Goal: Task Accomplishment & Management: Complete application form

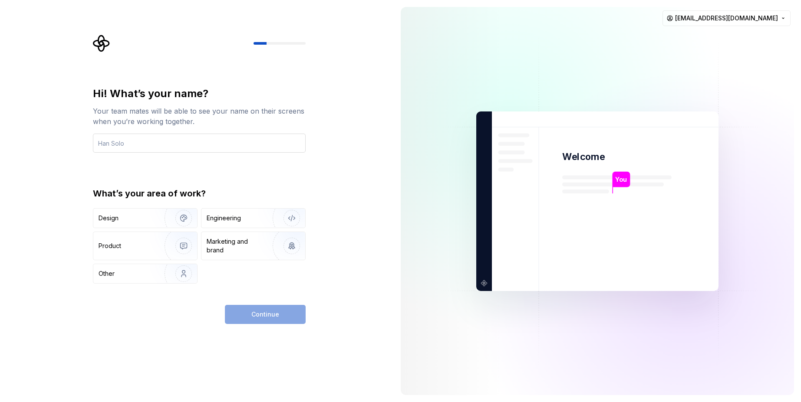
click at [230, 139] on input "text" at bounding box center [199, 143] width 213 height 19
type input "[PERSON_NAME]"
click at [226, 226] on div "Engineering" at bounding box center [253, 218] width 104 height 19
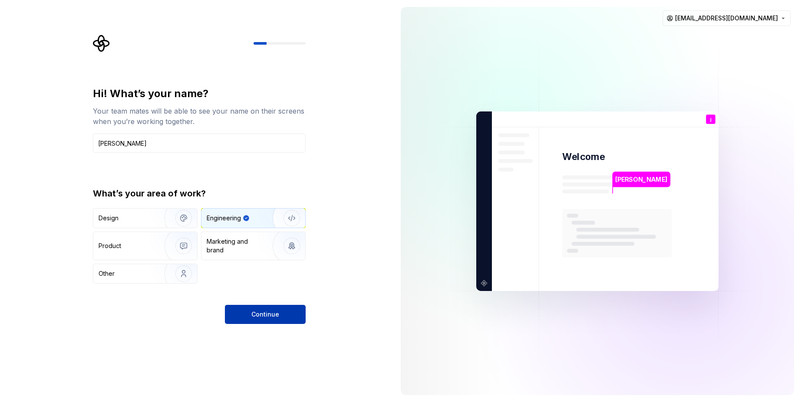
click at [249, 322] on button "Continue" at bounding box center [265, 314] width 81 height 19
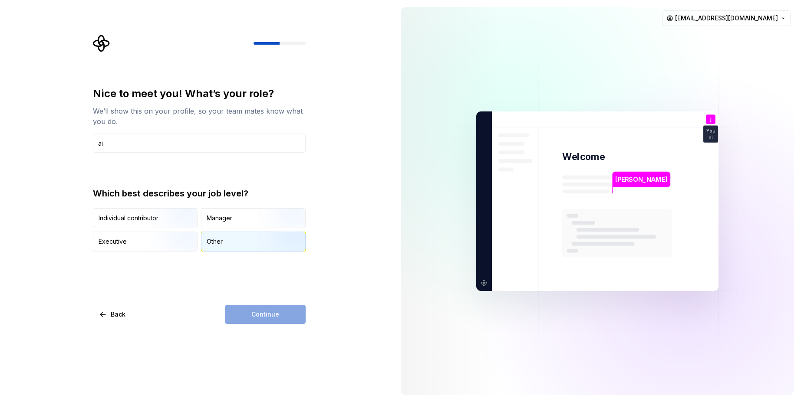
type input "ai"
click at [220, 239] on div "Other" at bounding box center [215, 241] width 16 height 9
click at [255, 319] on button "Continue" at bounding box center [265, 314] width 81 height 19
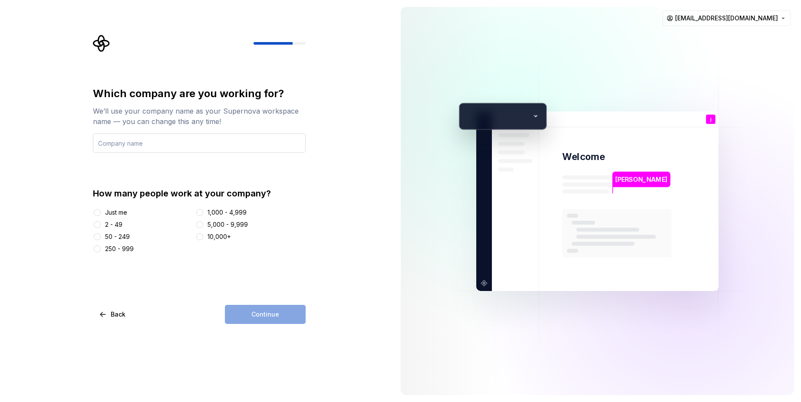
click at [253, 141] on input "text" at bounding box center [199, 143] width 213 height 19
type input "sd"
click at [99, 212] on button "Just me" at bounding box center [97, 212] width 7 height 7
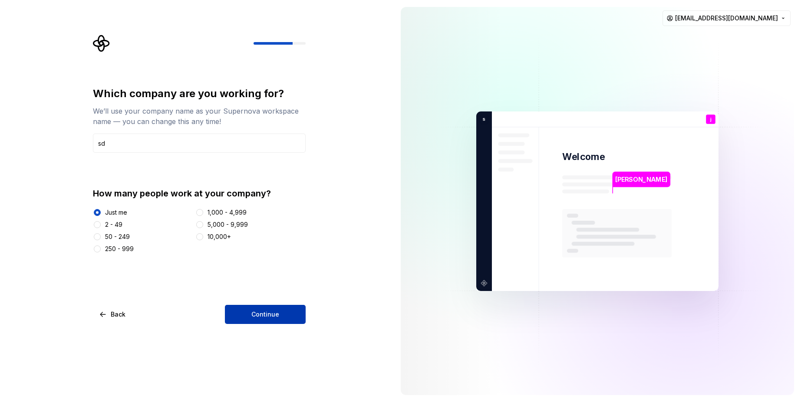
click at [252, 316] on span "Continue" at bounding box center [265, 314] width 28 height 9
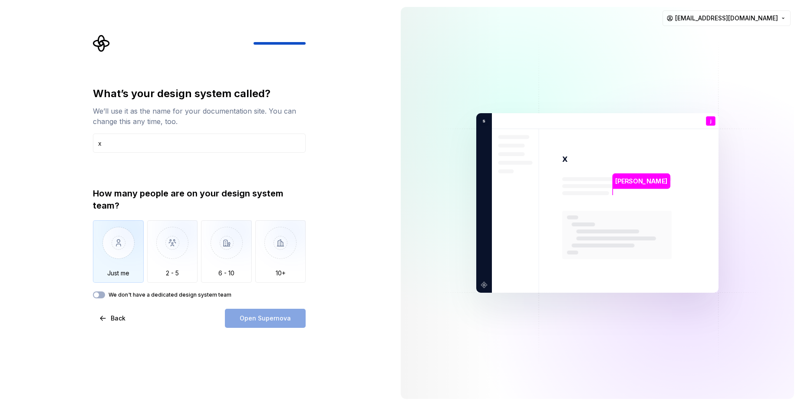
click at [120, 247] on img "button" at bounding box center [118, 249] width 51 height 58
click at [258, 323] on button "Open Supernova" at bounding box center [265, 318] width 81 height 19
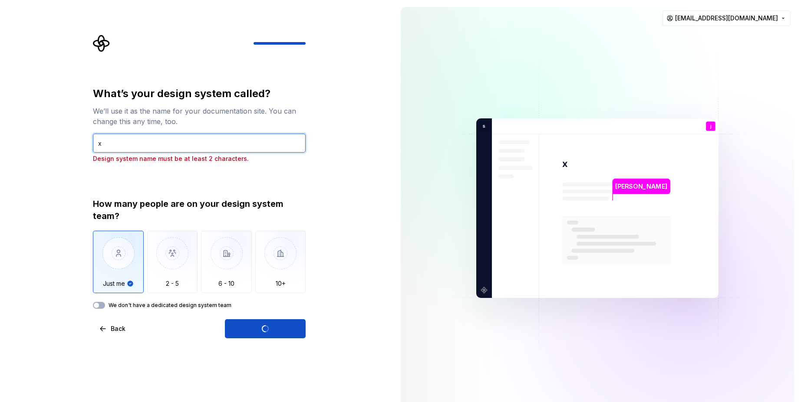
click at [149, 148] on input "x" at bounding box center [199, 143] width 213 height 19
type input "xd"
click at [243, 324] on div "Open Supernova" at bounding box center [265, 328] width 81 height 19
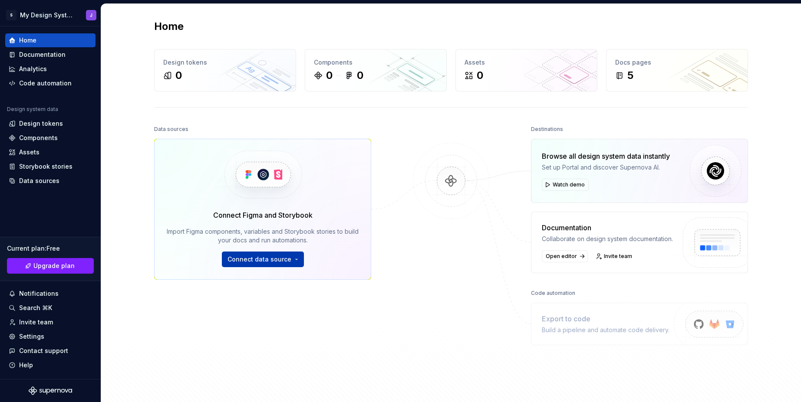
click at [263, 261] on span "Connect data source" at bounding box center [259, 259] width 64 height 9
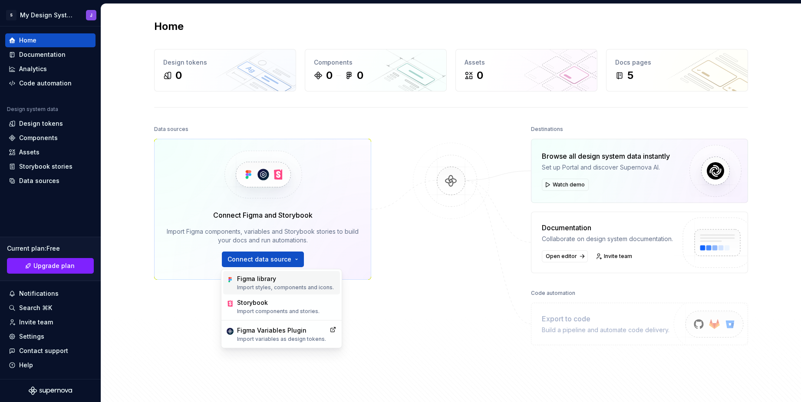
click at [280, 283] on div "Figma library Import styles, components and icons." at bounding box center [285, 283] width 97 height 16
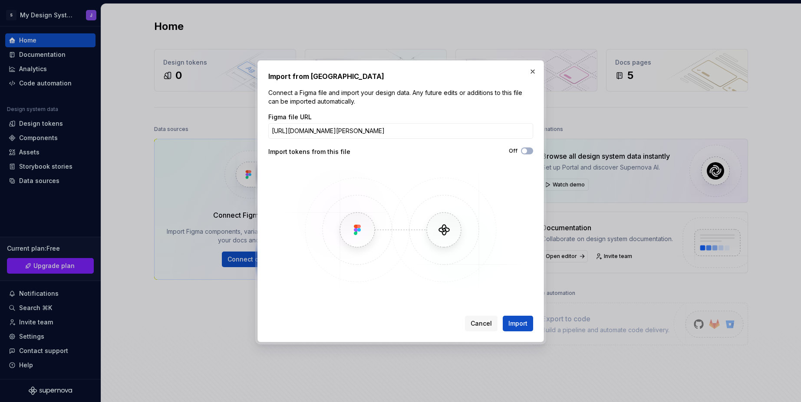
scroll to position [0, 138]
type input "[URL][DOMAIN_NAME][PERSON_NAME]"
click at [522, 320] on span "Import" at bounding box center [517, 323] width 19 height 9
click at [522, 325] on span "Import" at bounding box center [517, 323] width 19 height 9
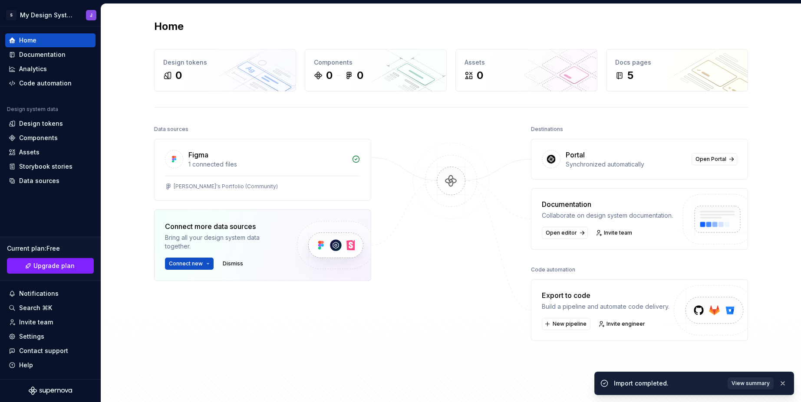
click at [756, 382] on span "View summary" at bounding box center [750, 383] width 38 height 7
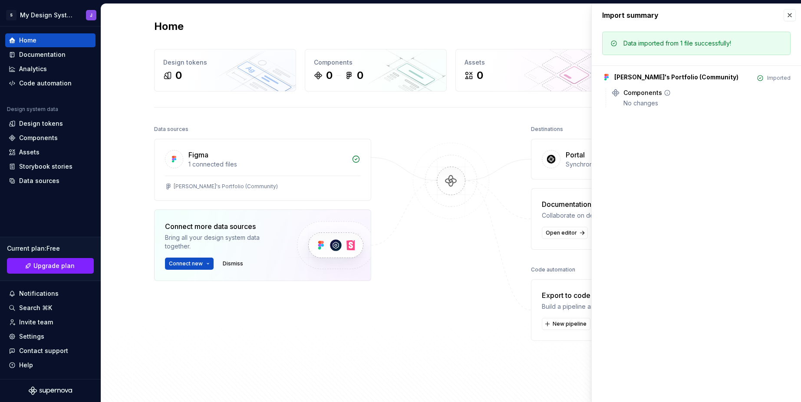
click at [643, 98] on div "Components No changes" at bounding box center [706, 98] width 167 height 19
click at [659, 78] on div "[PERSON_NAME]'s Portfolio (Community)" at bounding box center [676, 77] width 124 height 9
click at [206, 151] on div "Figma" at bounding box center [198, 155] width 20 height 10
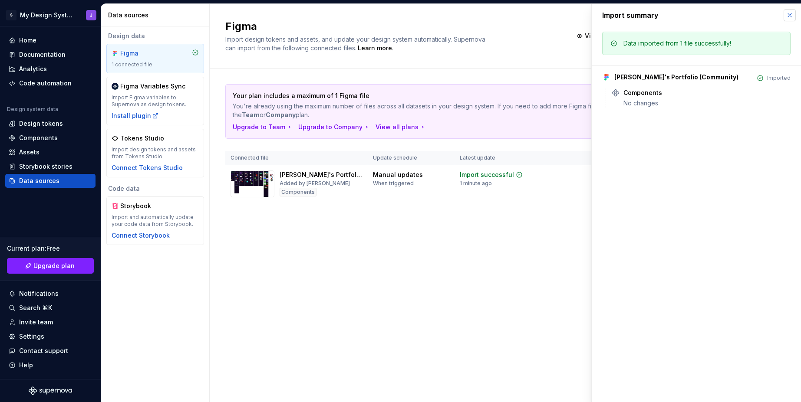
click at [787, 16] on button "button" at bounding box center [789, 15] width 12 height 12
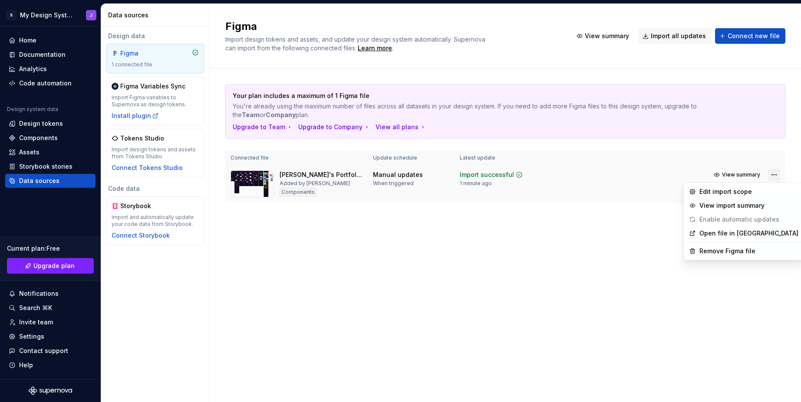
click at [772, 177] on html "S My Design System J Home Documentation Analytics Code automation Design system…" at bounding box center [400, 201] width 801 height 402
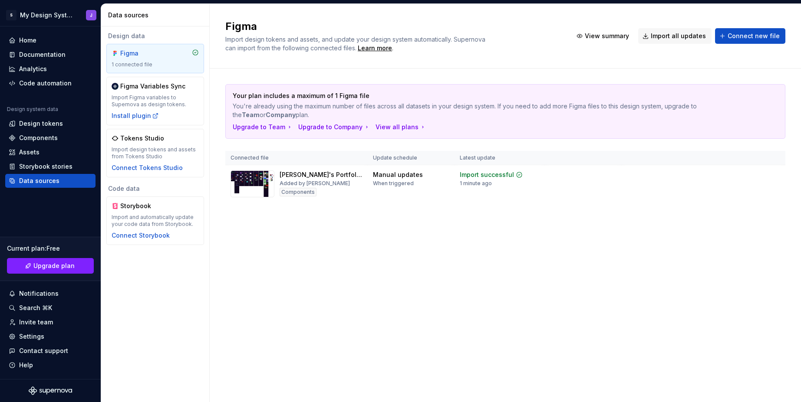
click at [638, 178] on html "S My Design System J Home Documentation Analytics Code automation Design system…" at bounding box center [400, 201] width 801 height 402
click at [276, 183] on div "[PERSON_NAME]'s Portfolio (Community) Added by [PERSON_NAME]" at bounding box center [296, 184] width 132 height 27
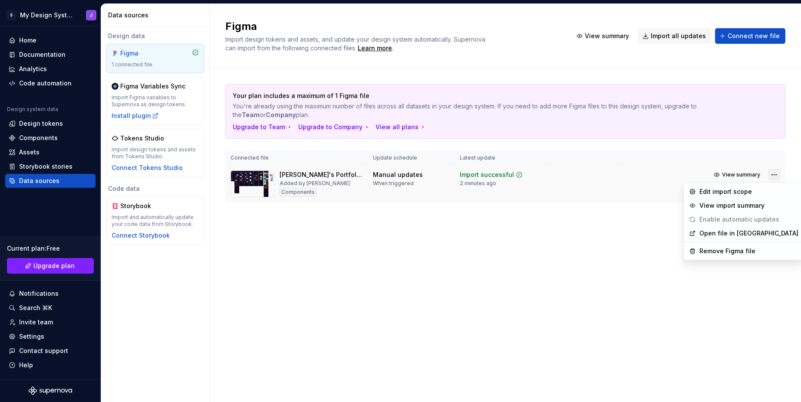
click at [772, 175] on html "S My Design System J Home Documentation Analytics Code automation Design system…" at bounding box center [400, 201] width 801 height 402
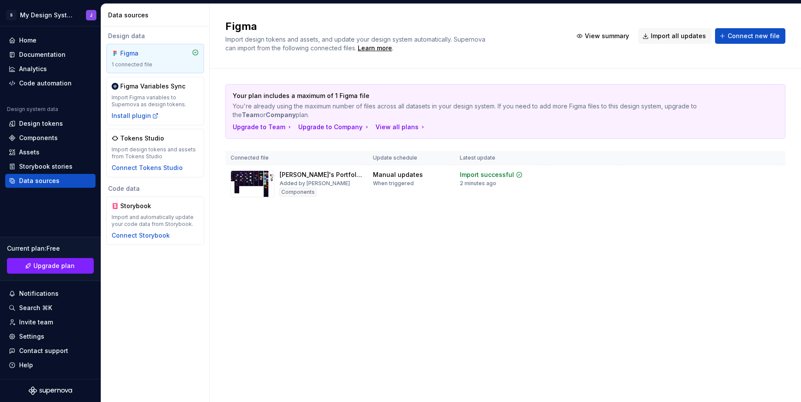
click at [385, 230] on html "S My Design System J Home Documentation Analytics Code automation Design system…" at bounding box center [400, 201] width 801 height 402
click at [38, 84] on div "Code automation" at bounding box center [45, 83] width 53 height 9
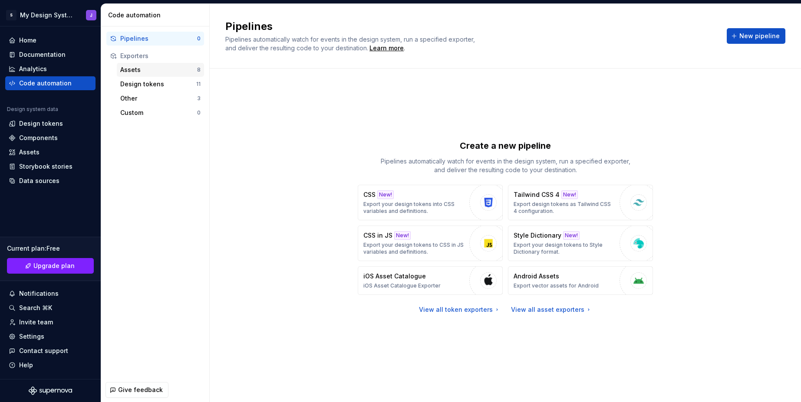
click at [160, 72] on div "Assets" at bounding box center [158, 70] width 77 height 9
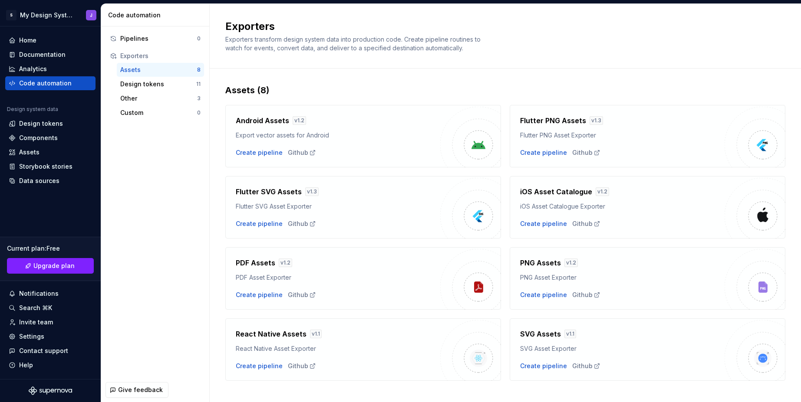
scroll to position [12, 0]
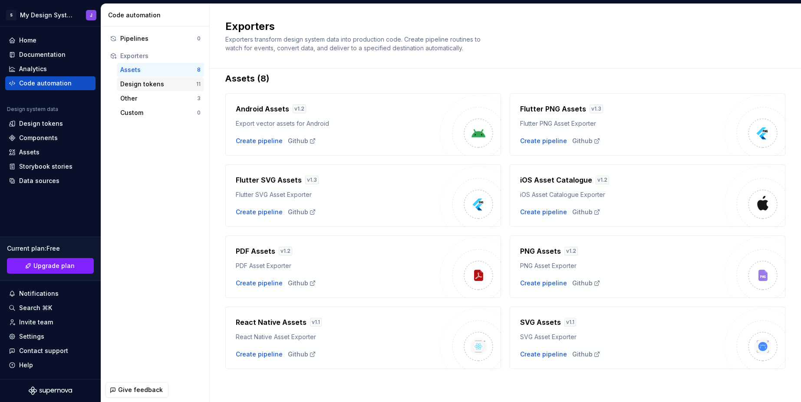
click at [157, 90] on div "Design tokens 11" at bounding box center [160, 84] width 87 height 14
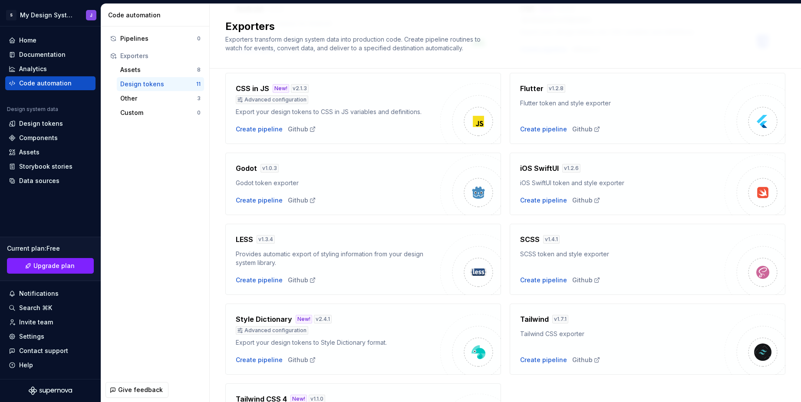
scroll to position [197, 0]
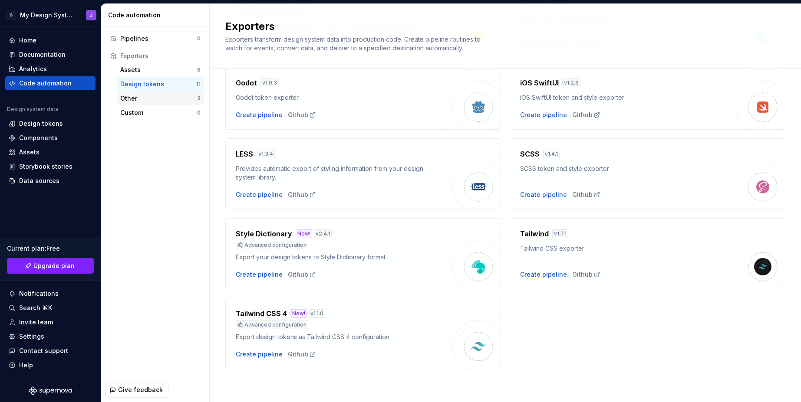
click at [122, 94] on div "Other" at bounding box center [158, 98] width 77 height 9
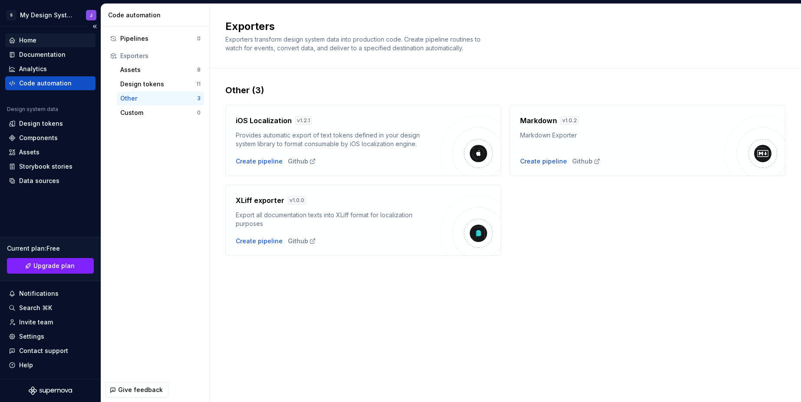
click at [46, 39] on div "Home" at bounding box center [50, 40] width 83 height 9
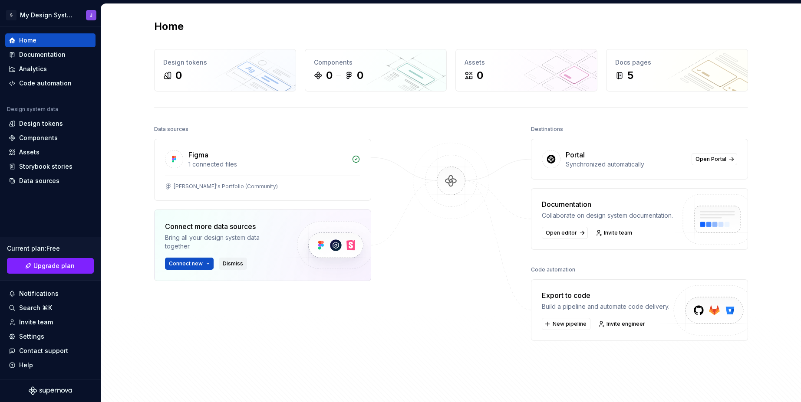
click at [227, 266] on span "Dismiss" at bounding box center [233, 263] width 20 height 7
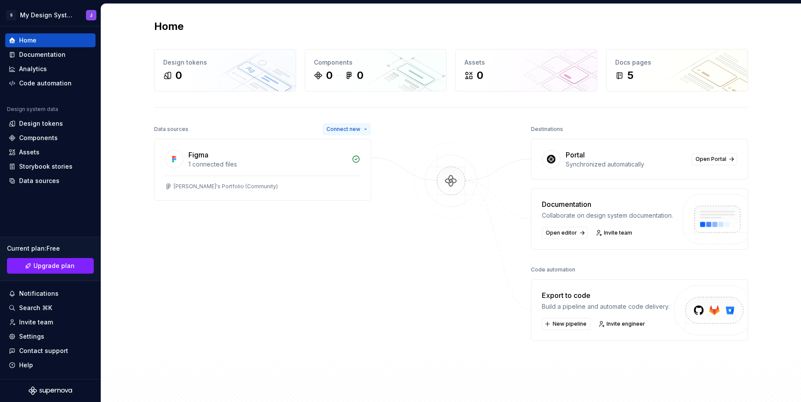
click at [355, 128] on span "Connect new" at bounding box center [343, 129] width 34 height 7
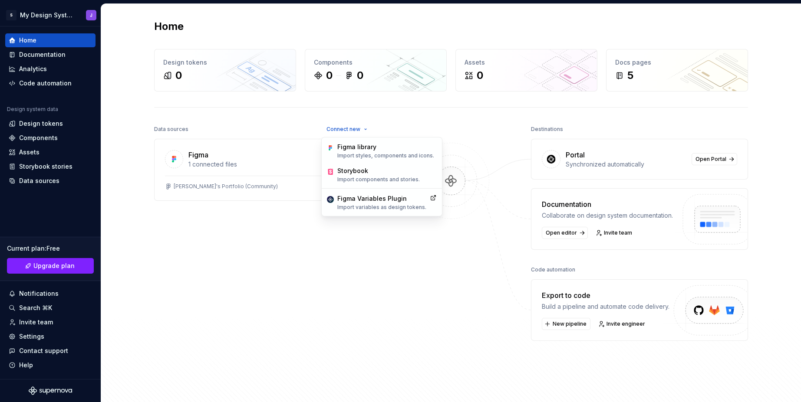
click at [259, 276] on div "Data sources Connect new Figma 1 connected files [PERSON_NAME]'s Portfolio (Com…" at bounding box center [262, 243] width 217 height 241
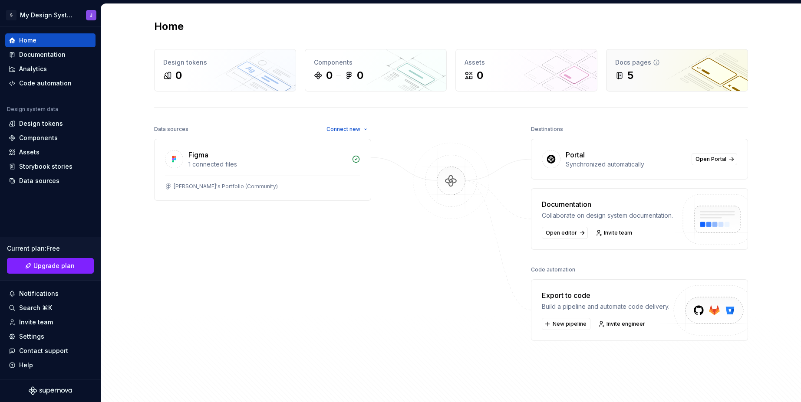
click at [653, 79] on div "5" at bounding box center [677, 76] width 124 height 14
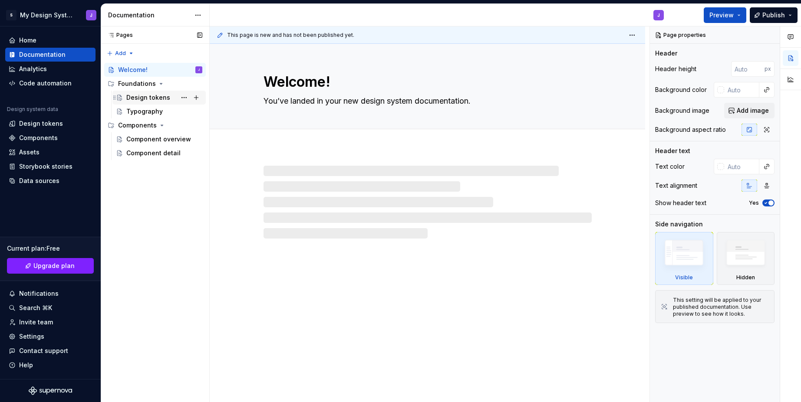
click at [141, 95] on div "Design tokens" at bounding box center [148, 97] width 44 height 9
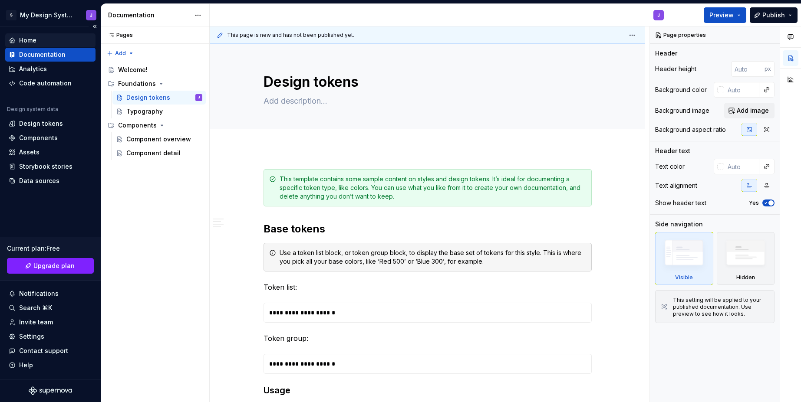
click at [38, 44] on div "Home" at bounding box center [50, 40] width 83 height 9
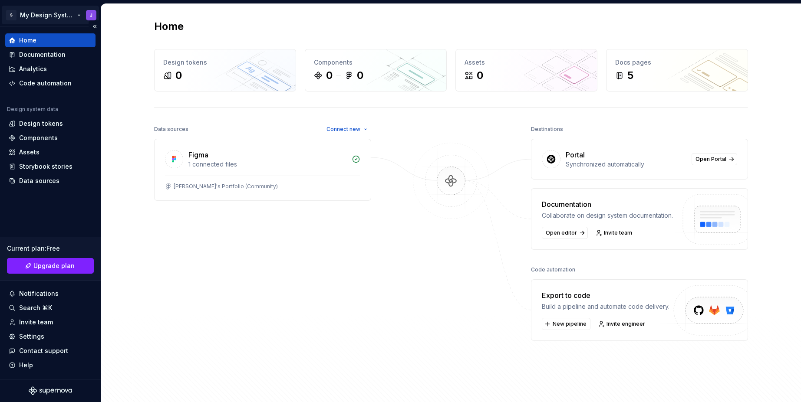
click at [51, 16] on html "S My Design System J Home Documentation Analytics Code automation Design system…" at bounding box center [400, 201] width 801 height 402
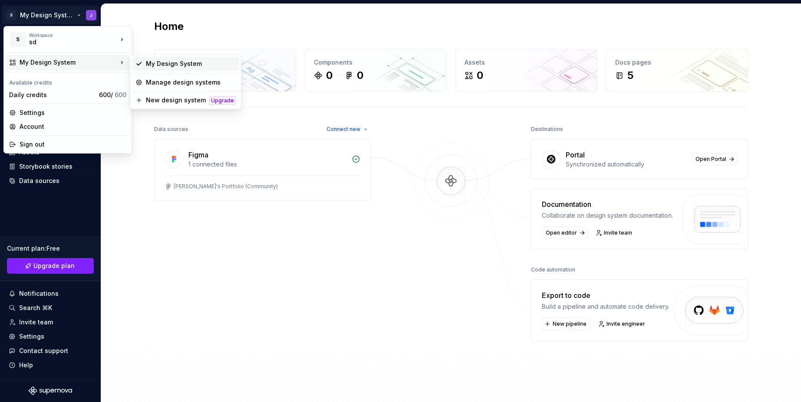
click at [181, 65] on div "My Design System" at bounding box center [191, 63] width 90 height 9
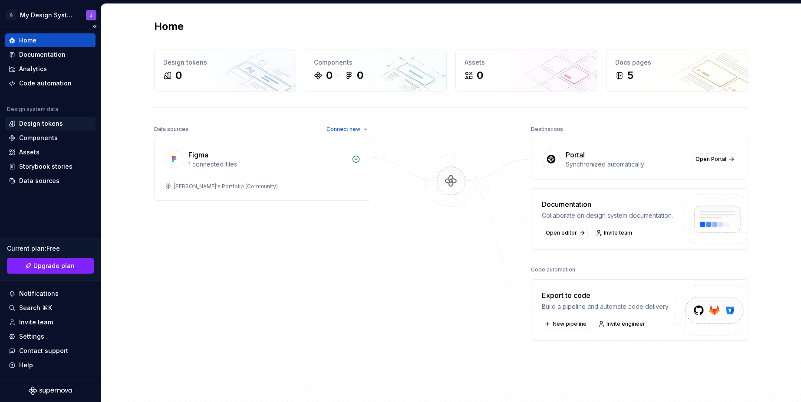
click at [57, 123] on div "Design tokens" at bounding box center [41, 123] width 44 height 9
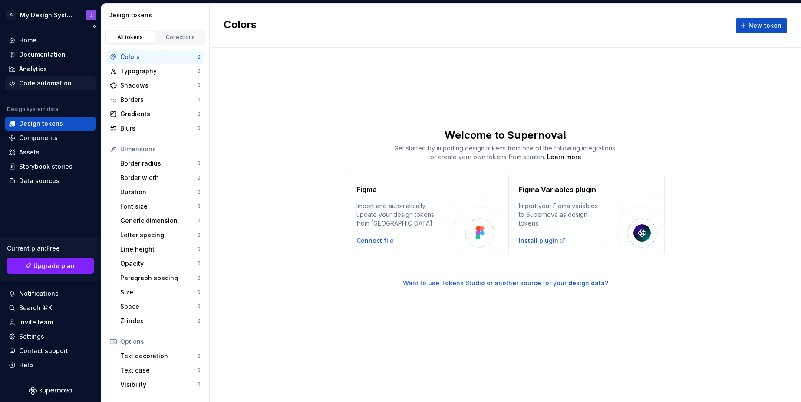
click at [59, 83] on div "Code automation" at bounding box center [45, 83] width 53 height 9
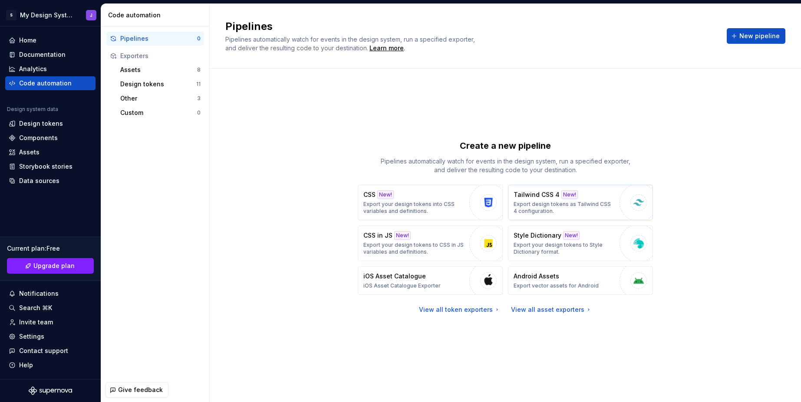
click at [533, 200] on div "Tailwind CSS 4 New! Export design tokens as Tailwind CSS 4 configuration." at bounding box center [564, 203] width 102 height 24
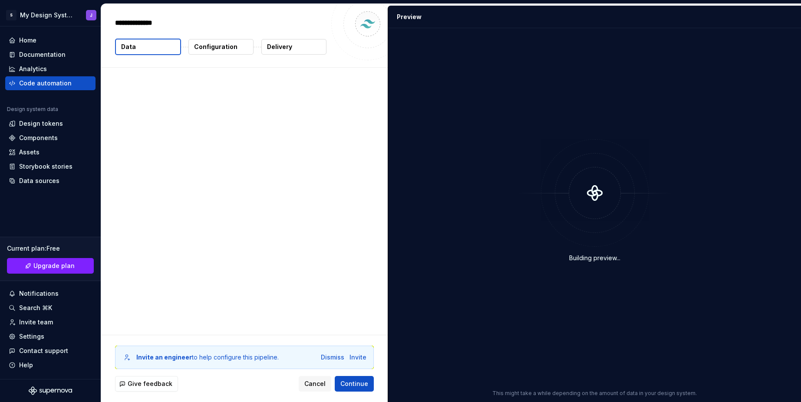
type textarea "*"
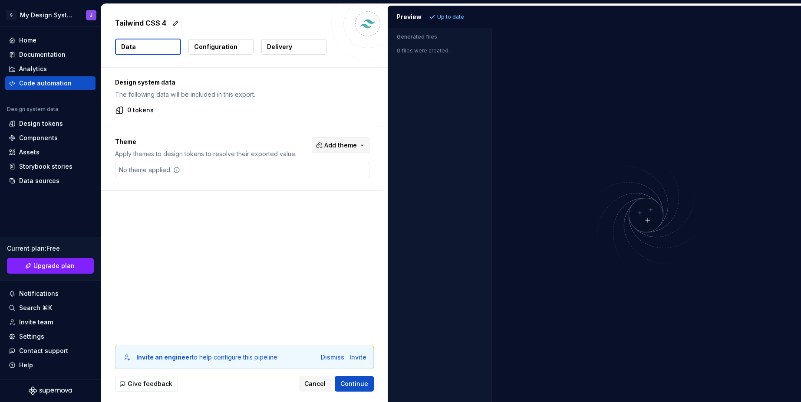
click at [340, 146] on span "Add theme" at bounding box center [340, 145] width 33 height 9
click at [340, 146] on html "S My Design System J Home Documentation Analytics Code automation Design system…" at bounding box center [400, 201] width 801 height 402
click at [412, 19] on div "Preview" at bounding box center [409, 17] width 25 height 9
click at [56, 32] on div "Home Documentation Analytics Code automation Design system data Design tokens C…" at bounding box center [50, 202] width 101 height 353
click at [44, 68] on div "Analytics" at bounding box center [33, 69] width 28 height 9
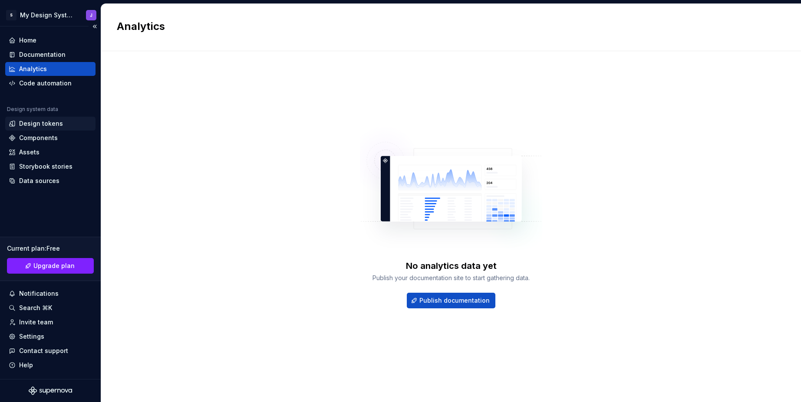
click at [46, 125] on div "Design tokens" at bounding box center [41, 123] width 44 height 9
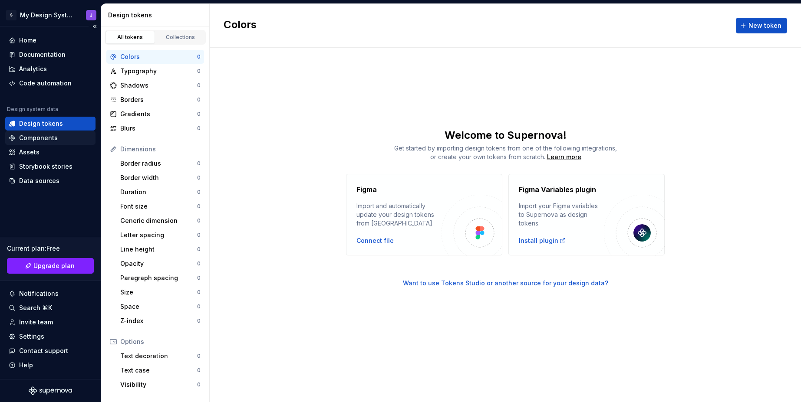
click at [36, 139] on div "Components" at bounding box center [38, 138] width 39 height 9
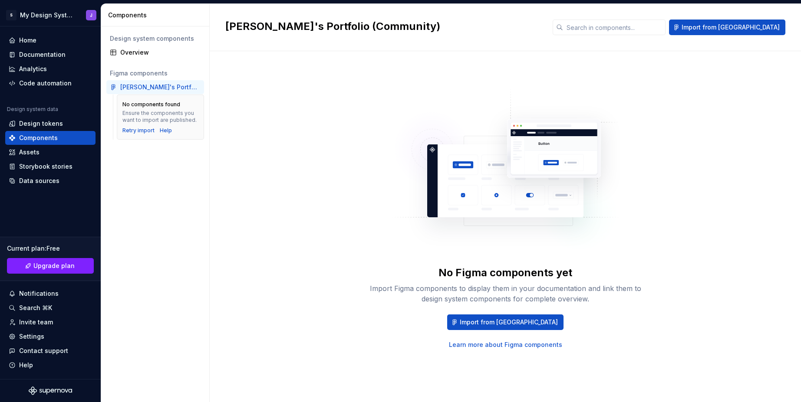
click at [146, 86] on div "[PERSON_NAME]'s Portfolio (Community)" at bounding box center [160, 87] width 80 height 9
click at [159, 87] on div "[PERSON_NAME]'s Portfolio (Community)" at bounding box center [160, 87] width 80 height 9
click at [138, 89] on div "[PERSON_NAME]'s Portfolio (Community)" at bounding box center [160, 87] width 80 height 9
click at [141, 128] on div "Retry import" at bounding box center [138, 130] width 32 height 7
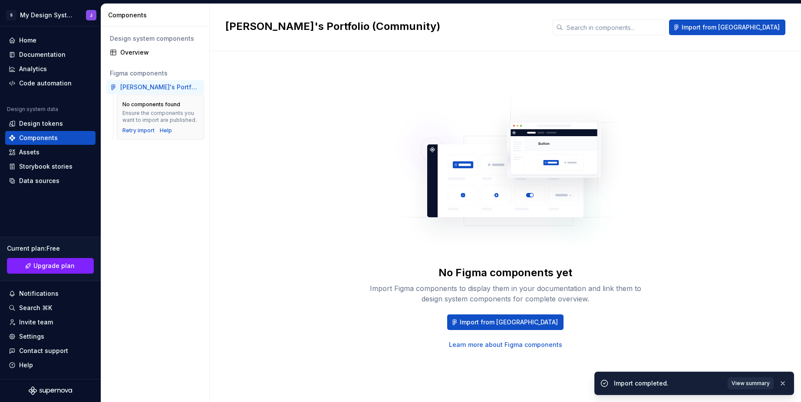
click at [751, 384] on span "View summary" at bounding box center [750, 383] width 38 height 7
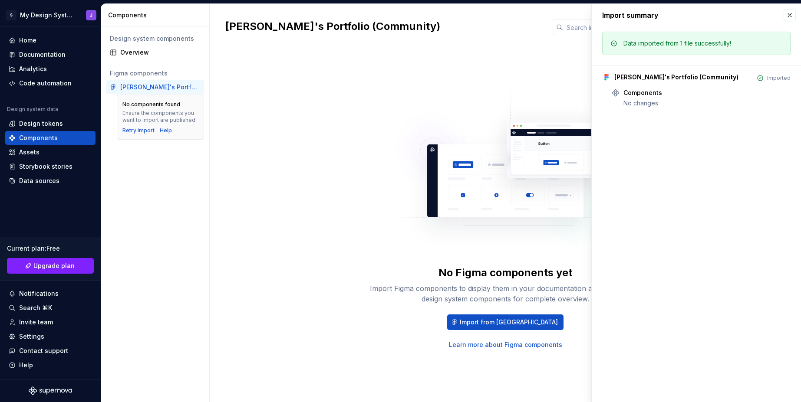
click at [647, 81] on div "[PERSON_NAME]'s Portfolio (Community)" at bounding box center [676, 77] width 124 height 9
click at [644, 74] on div "[PERSON_NAME]'s Portfolio (Community)" at bounding box center [676, 77] width 124 height 9
click at [55, 157] on div "Assets" at bounding box center [50, 152] width 90 height 14
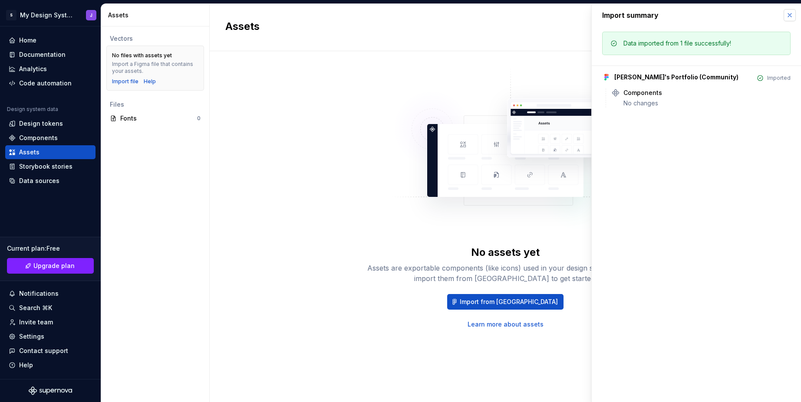
click at [789, 13] on button "button" at bounding box center [789, 15] width 12 height 12
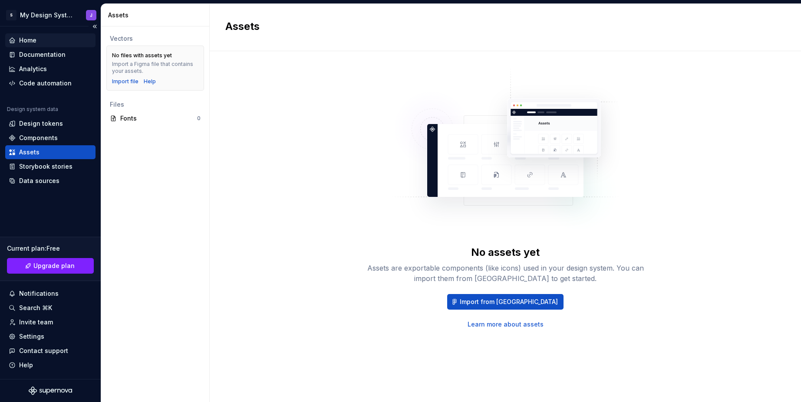
click at [33, 39] on div "Home" at bounding box center [27, 40] width 17 height 9
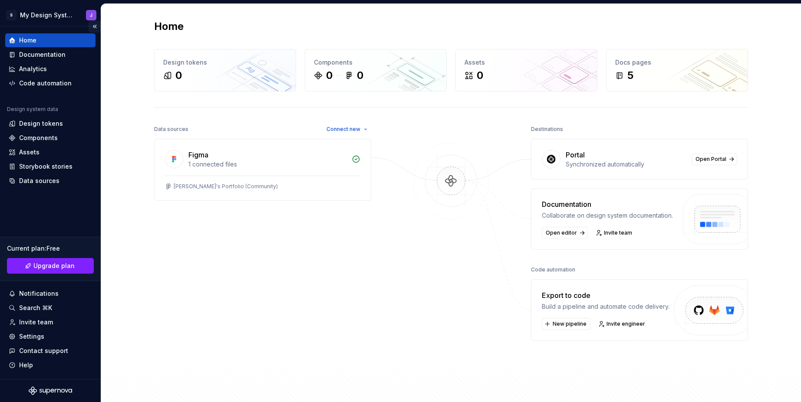
click at [92, 30] on button "Collapse sidebar" at bounding box center [95, 26] width 12 height 12
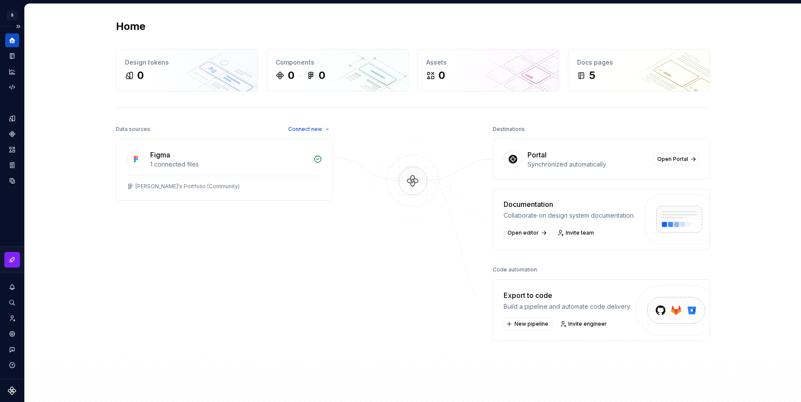
click at [8, 394] on icon "Supernova Logo" at bounding box center [12, 391] width 9 height 9
click at [417, 180] on img at bounding box center [413, 190] width 84 height 94
